Goal: Download file/media

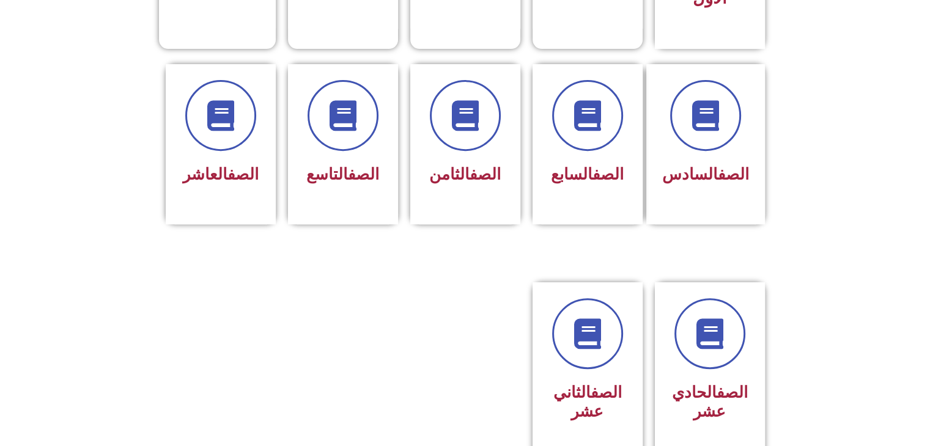
scroll to position [474, 0]
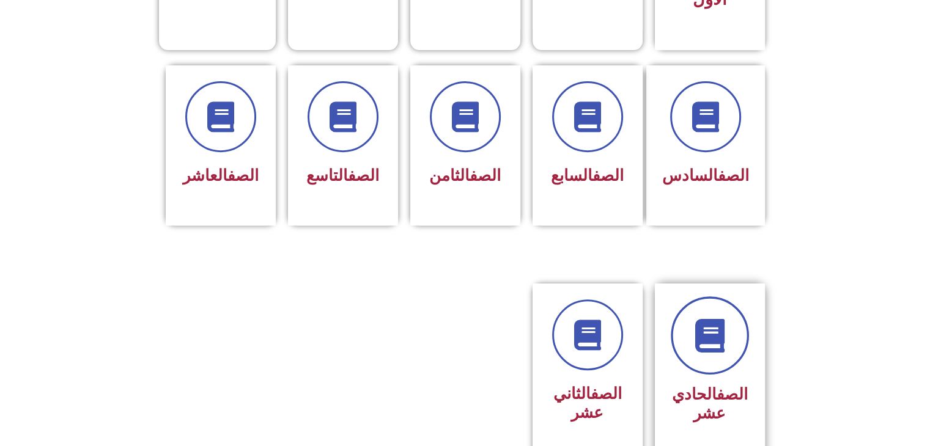
click at [722, 319] on icon at bounding box center [710, 336] width 34 height 34
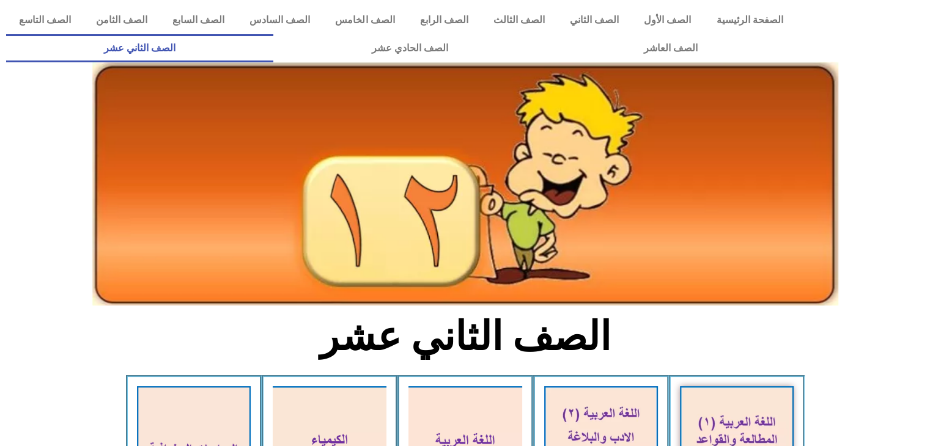
scroll to position [10, 0]
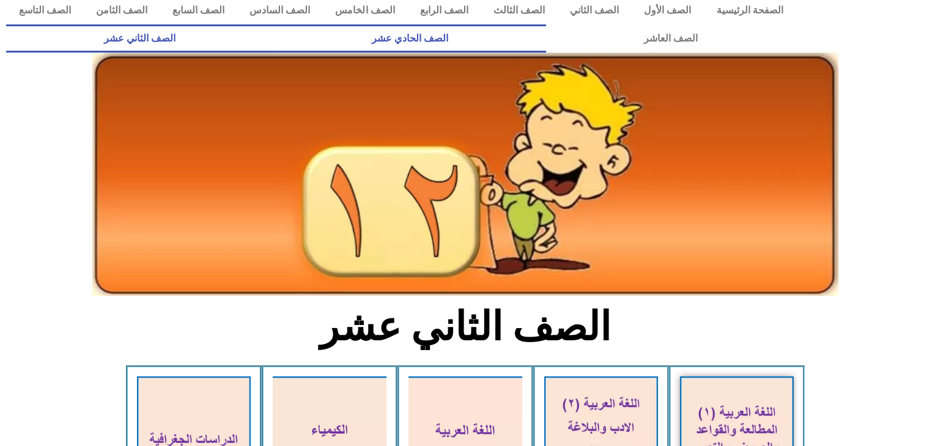
click at [545, 37] on link "الصف الحادي عشر" at bounding box center [409, 38] width 272 height 28
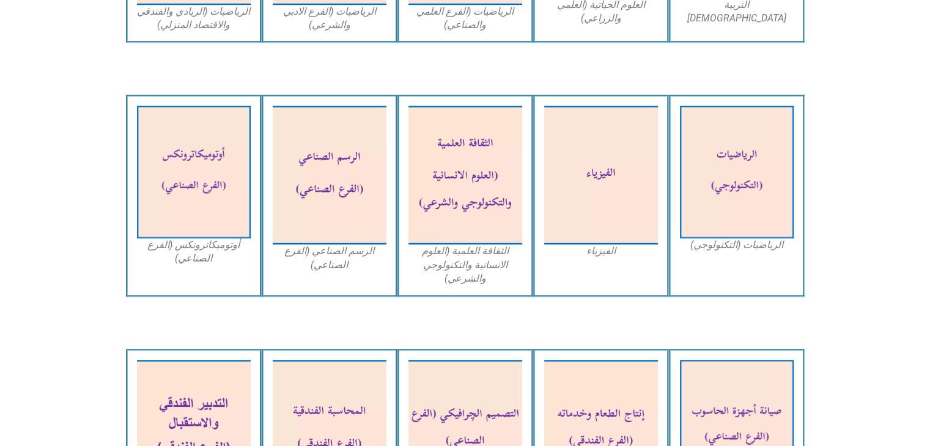
scroll to position [976, 0]
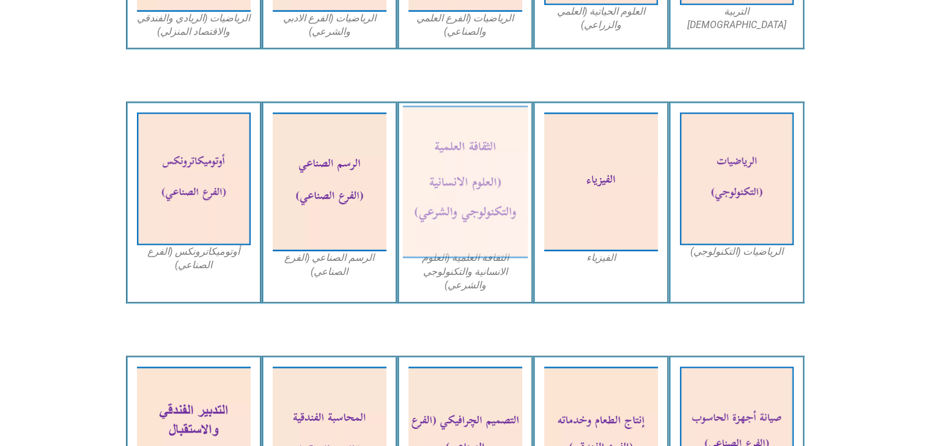
click at [457, 198] on img at bounding box center [464, 182] width 125 height 153
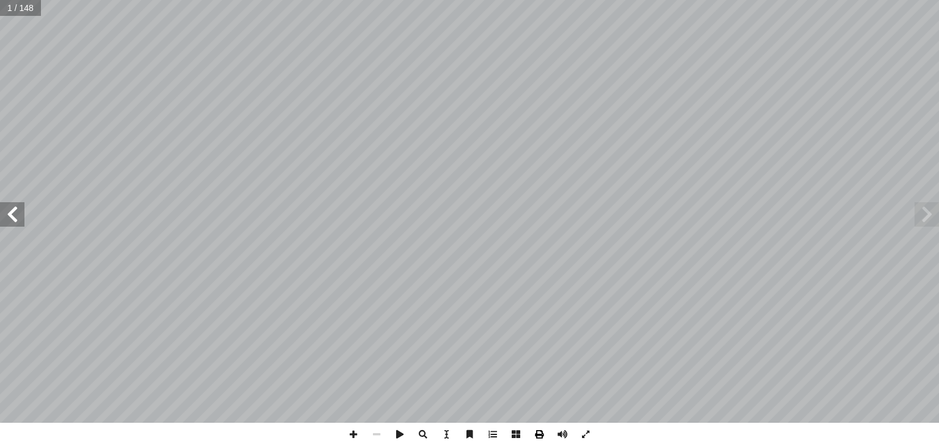
click at [538, 436] on span at bounding box center [539, 434] width 23 height 23
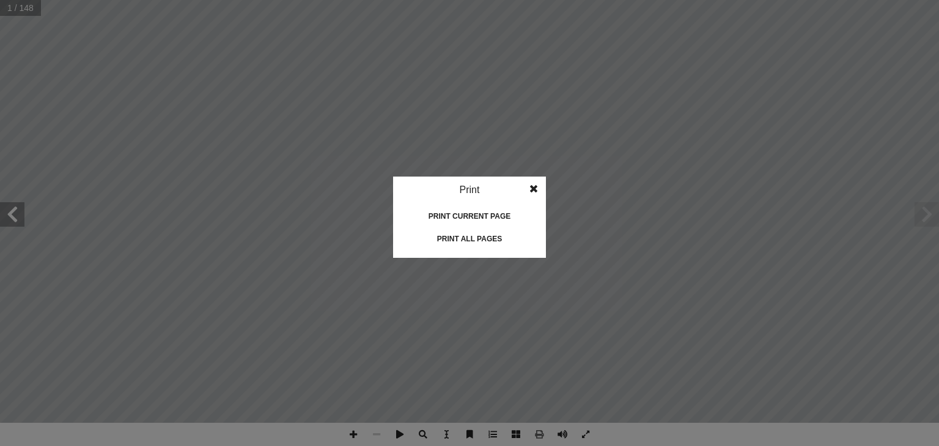
click at [501, 236] on div "Print all pages" at bounding box center [470, 239] width 122 height 20
